Goal: Information Seeking & Learning: Learn about a topic

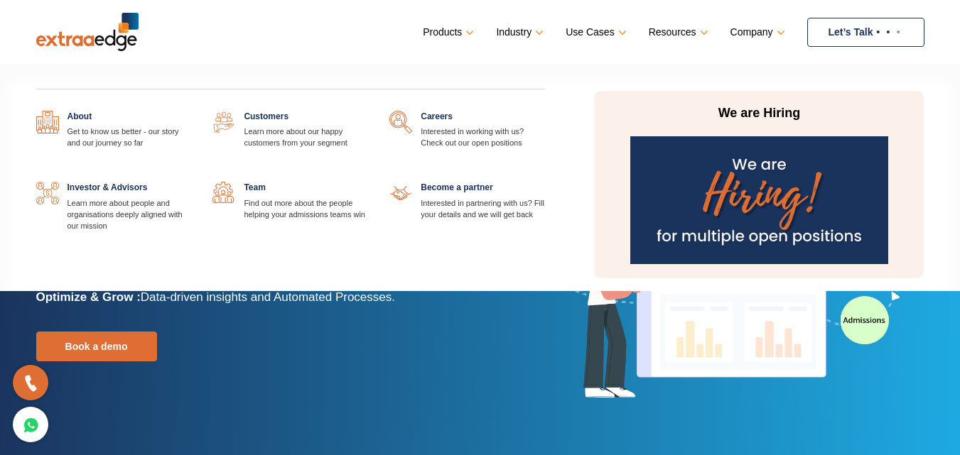
click at [191, 111] on link at bounding box center [191, 111] width 0 height 0
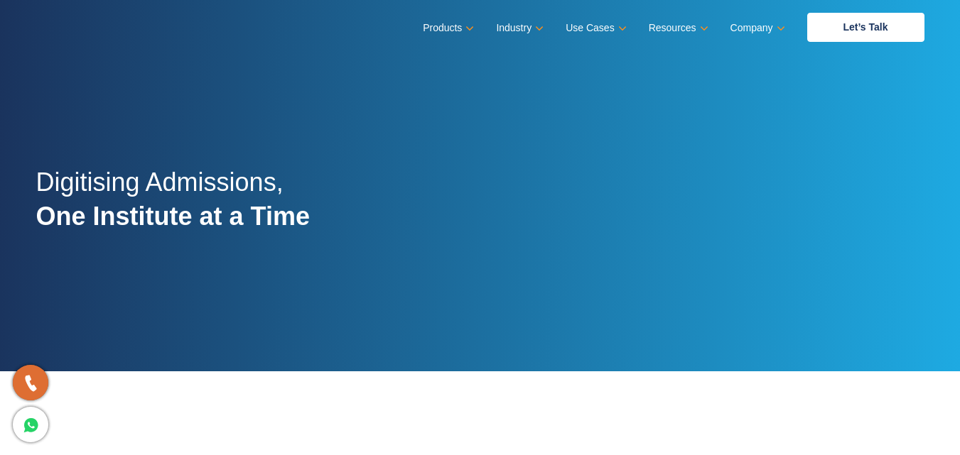
drag, startPoint x: 369, startPoint y: 242, endPoint x: 332, endPoint y: 146, distance: 103.7
click at [332, 146] on div "Digitising Admissions, One Institute at a Time" at bounding box center [481, 207] width 910 height 329
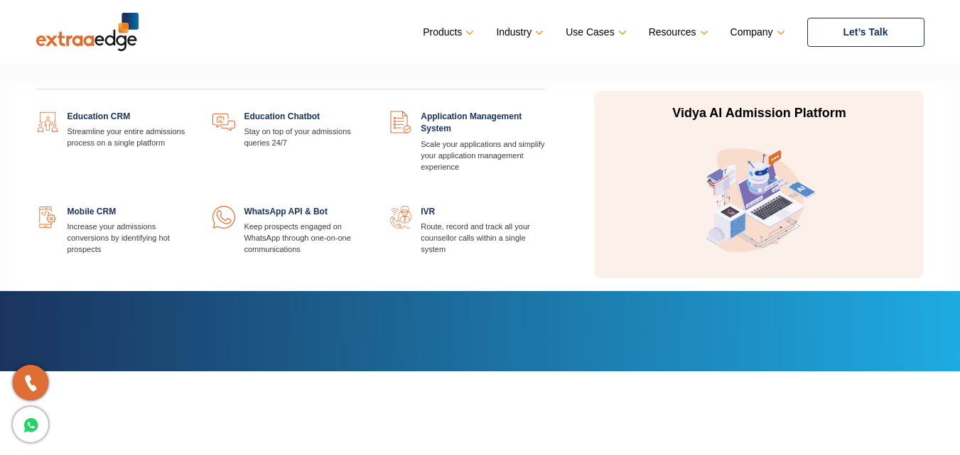
click at [191, 111] on link at bounding box center [191, 111] width 0 height 0
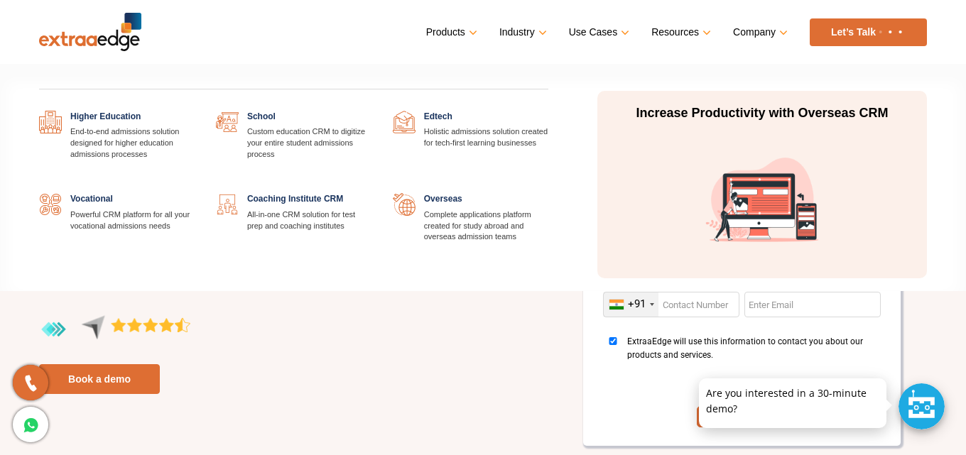
click at [549, 193] on link at bounding box center [549, 193] width 0 height 0
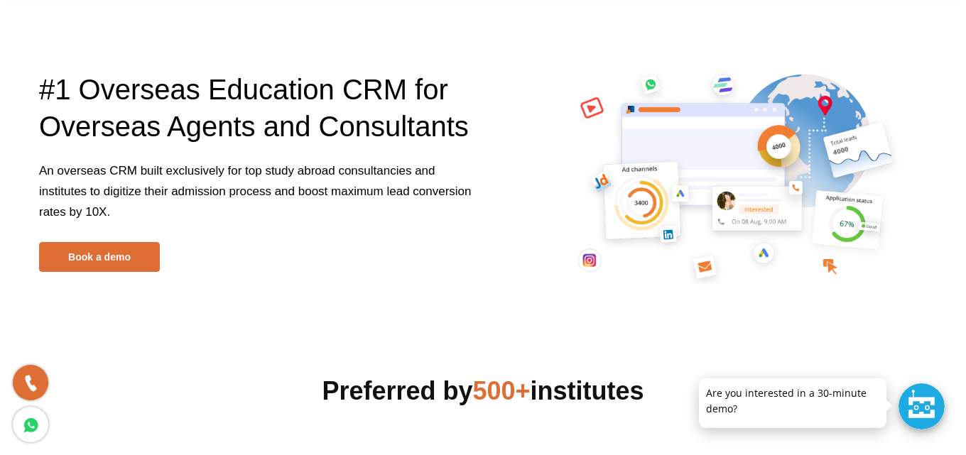
scroll to position [43, 0]
